Goal: Navigation & Orientation: Find specific page/section

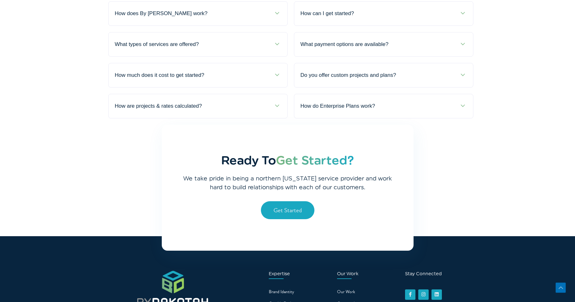
scroll to position [2479, 0]
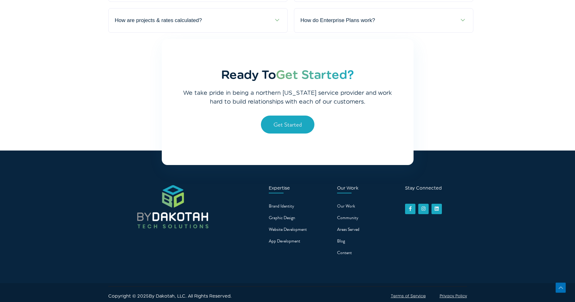
click at [344, 201] on span "Our Work" at bounding box center [346, 206] width 18 height 10
click at [344, 213] on span "Community" at bounding box center [347, 218] width 21 height 10
click at [342, 213] on span "Community" at bounding box center [347, 218] width 21 height 10
click at [341, 185] on h3 "Our Work" at bounding box center [366, 188] width 58 height 6
click at [341, 201] on span "Our Work" at bounding box center [346, 206] width 18 height 10
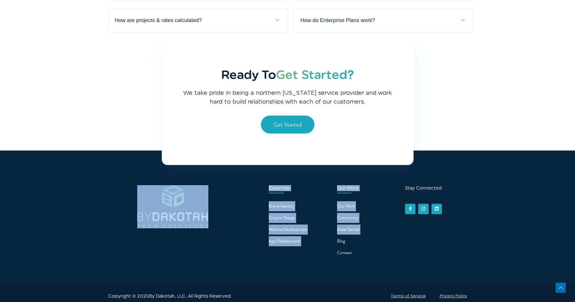
drag, startPoint x: 243, startPoint y: 218, endPoint x: 322, endPoint y: 220, distance: 78.7
type textarea "**********"
click at [334, 226] on div "Expertise Brand Identity Graphic Design Website Development App Development Our…" at bounding box center [287, 216] width 359 height 132
drag, startPoint x: 370, startPoint y: 211, endPoint x: 365, endPoint y: 210, distance: 4.4
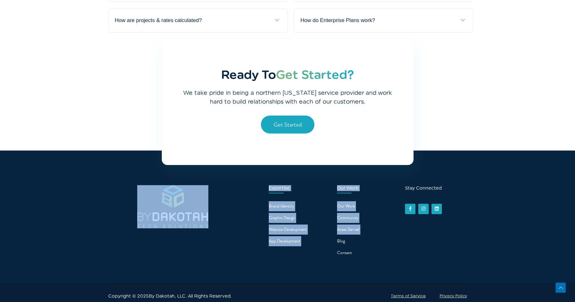
click at [369, 213] on li "Community" at bounding box center [366, 218] width 58 height 11
click at [355, 213] on span "Community" at bounding box center [347, 218] width 21 height 10
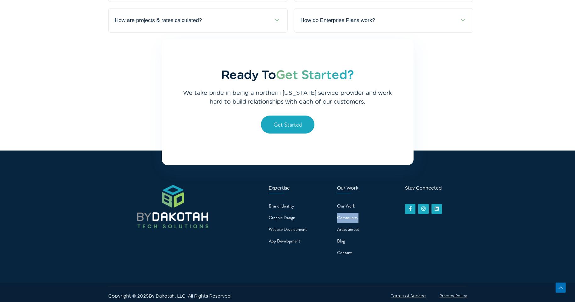
click at [355, 213] on span "Community" at bounding box center [347, 218] width 21 height 10
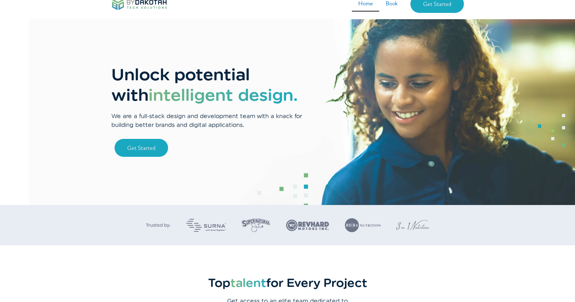
scroll to position [0, 0]
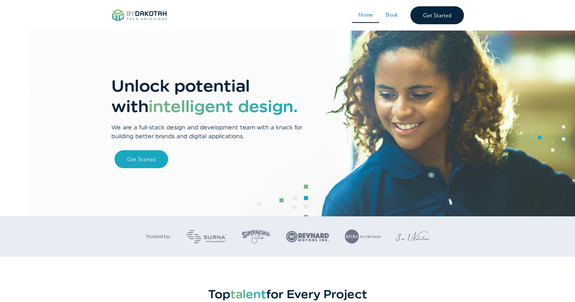
click at [439, 17] on span "Get Started" at bounding box center [437, 15] width 28 height 8
